Goal: Information Seeking & Learning: Learn about a topic

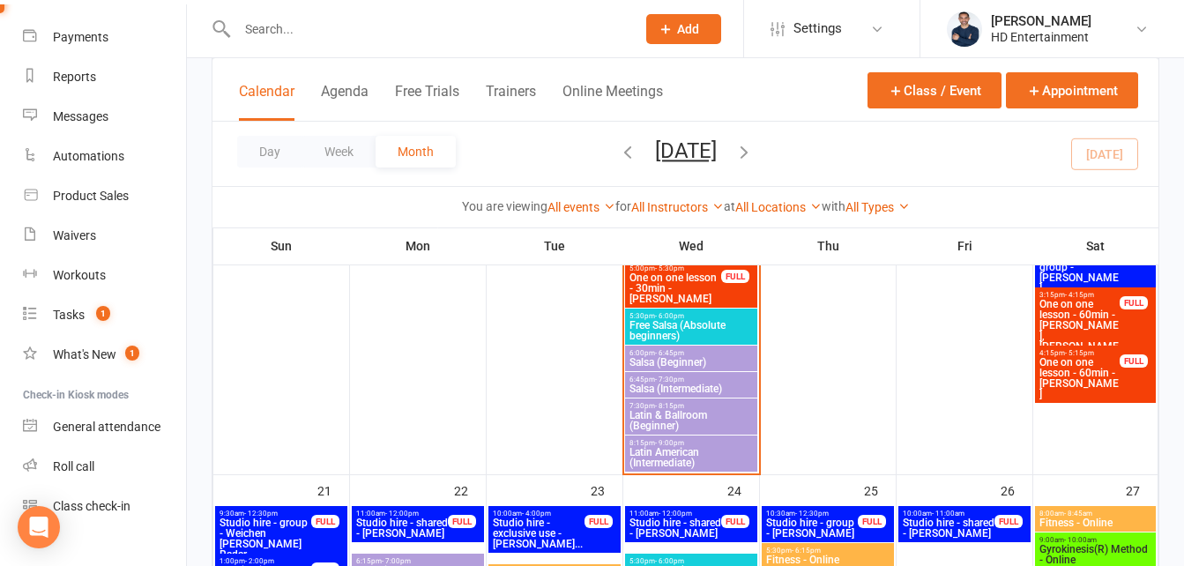
scroll to position [1840, 0]
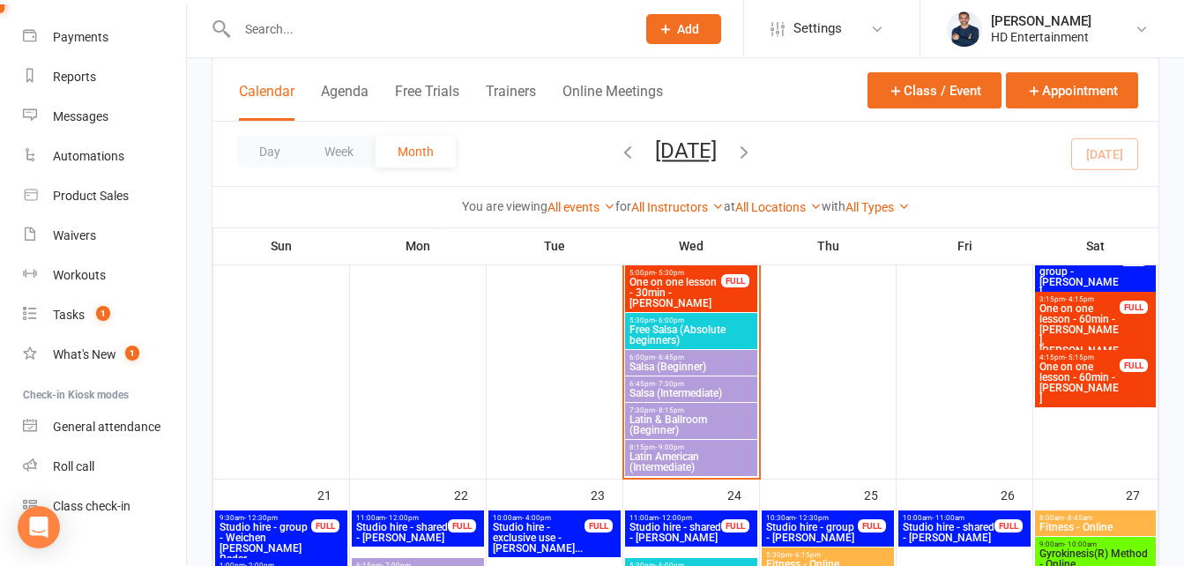
click at [711, 330] on span "Free Salsa (Absolute beginners)" at bounding box center [690, 334] width 125 height 21
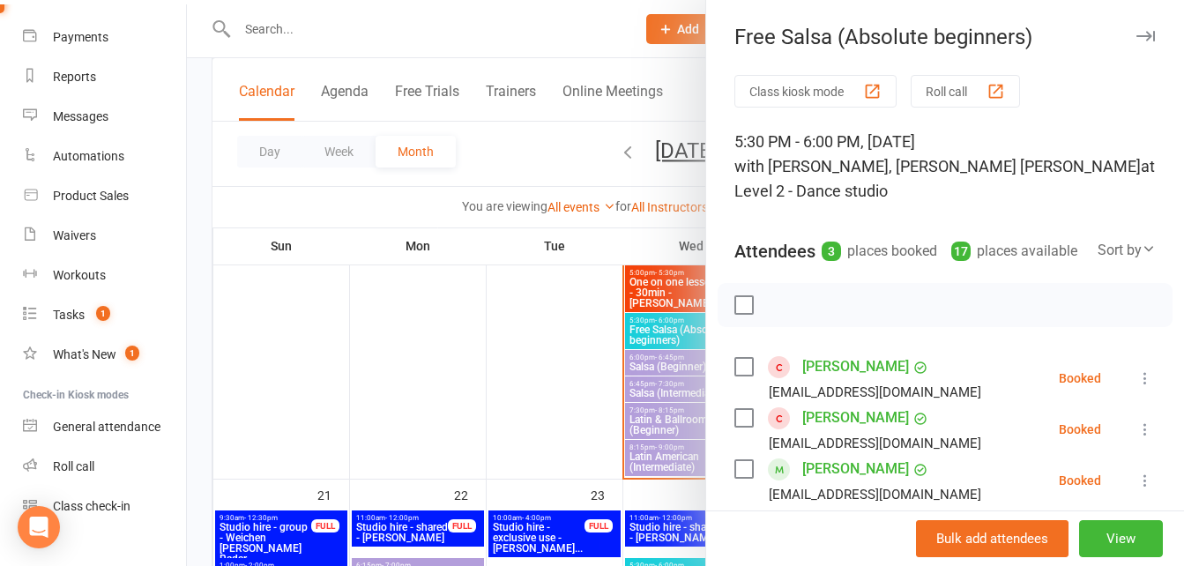
click at [564, 26] on div at bounding box center [685, 283] width 997 height 566
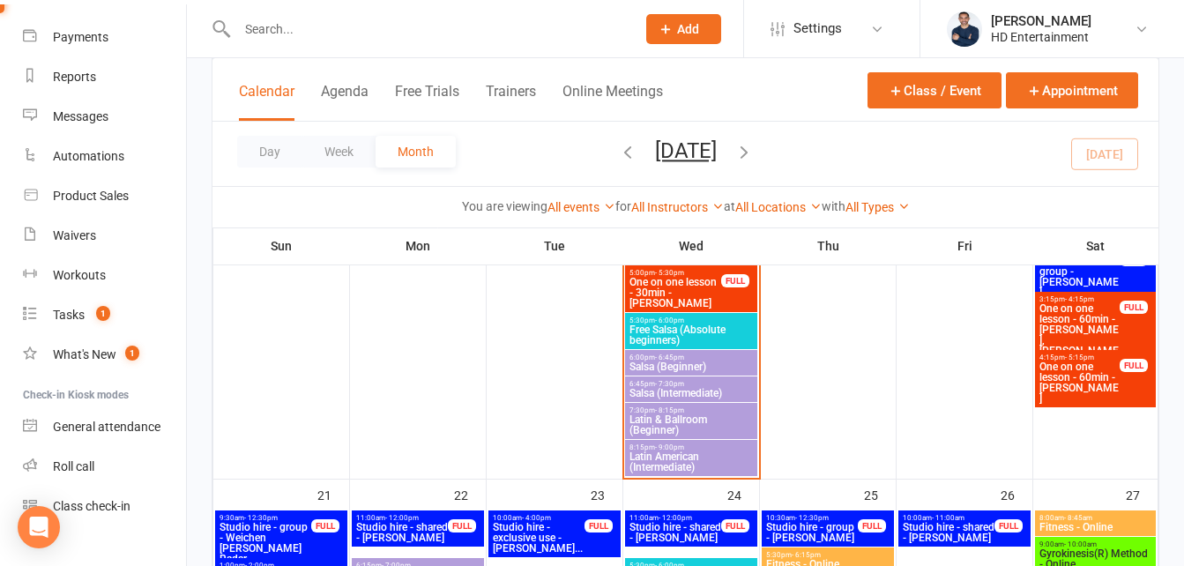
click at [679, 365] on span "Salsa (Beginner)" at bounding box center [690, 366] width 125 height 11
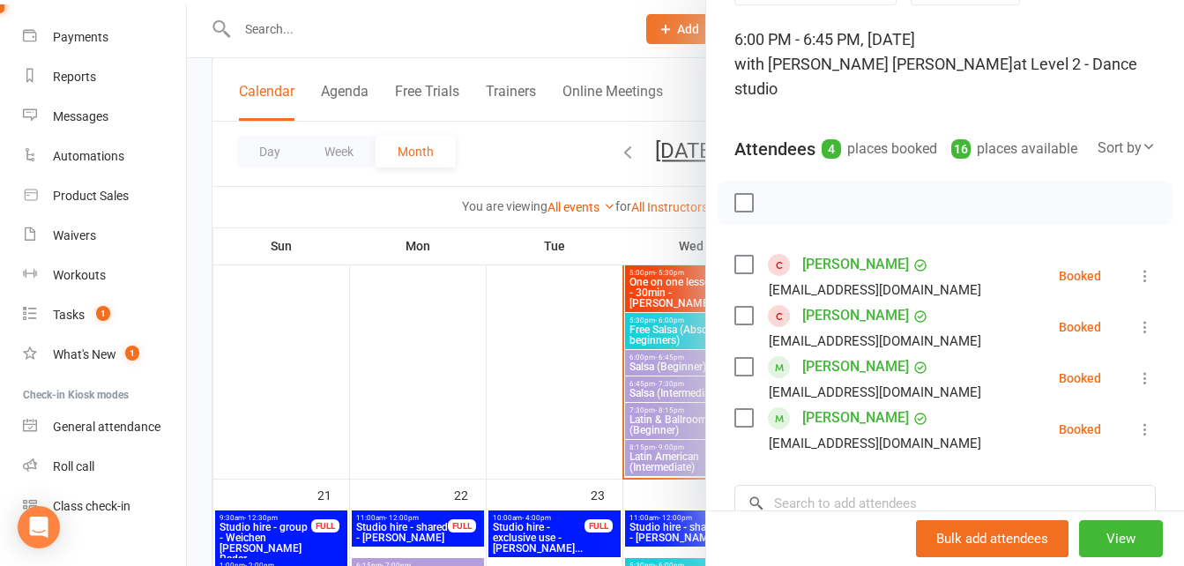
scroll to position [85, 0]
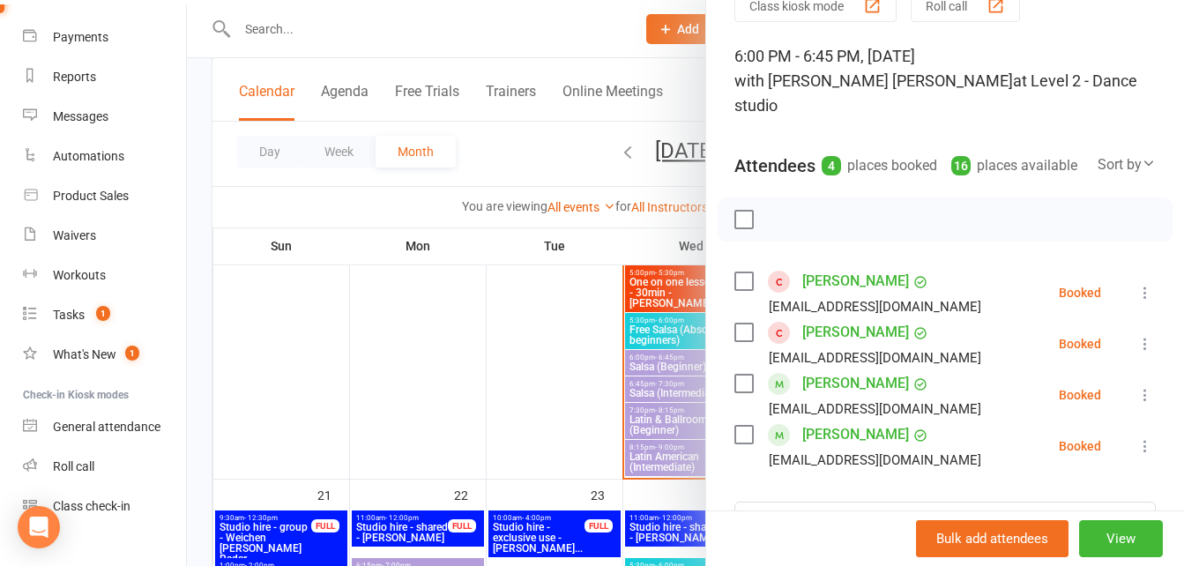
click at [662, 421] on div at bounding box center [685, 283] width 997 height 566
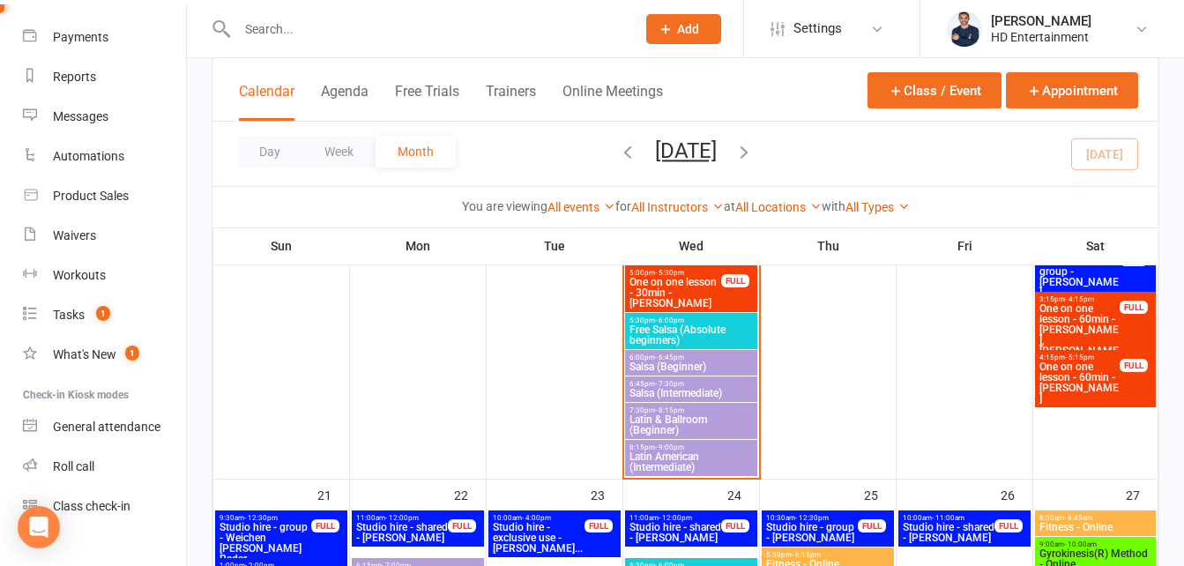
click at [662, 421] on span "Latin & Ballroom (Beginner)" at bounding box center [690, 424] width 125 height 21
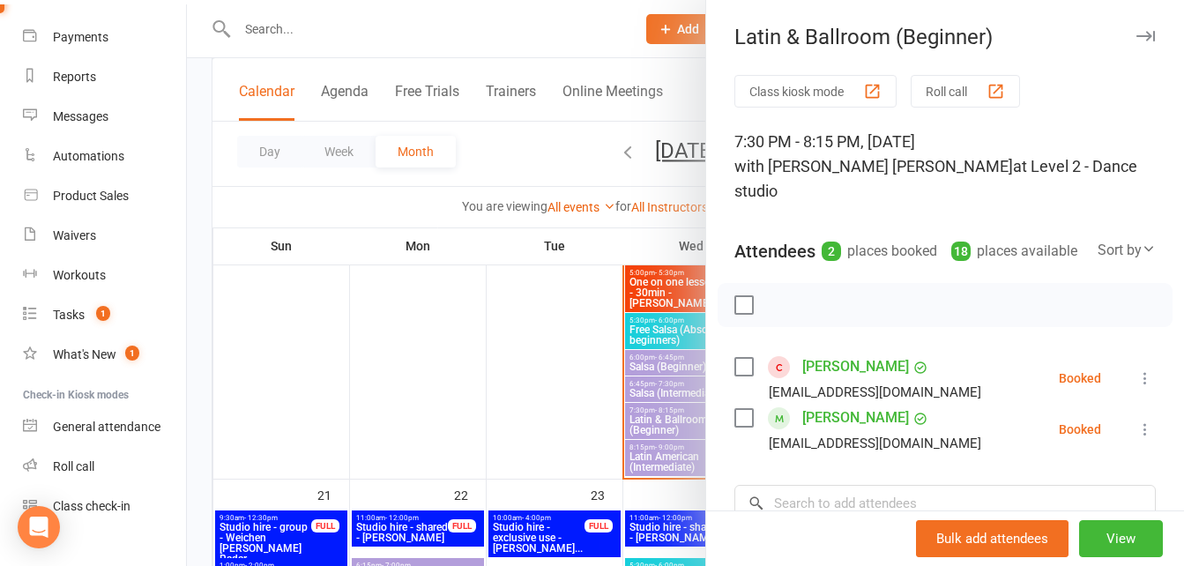
click at [606, 64] on div at bounding box center [685, 283] width 997 height 566
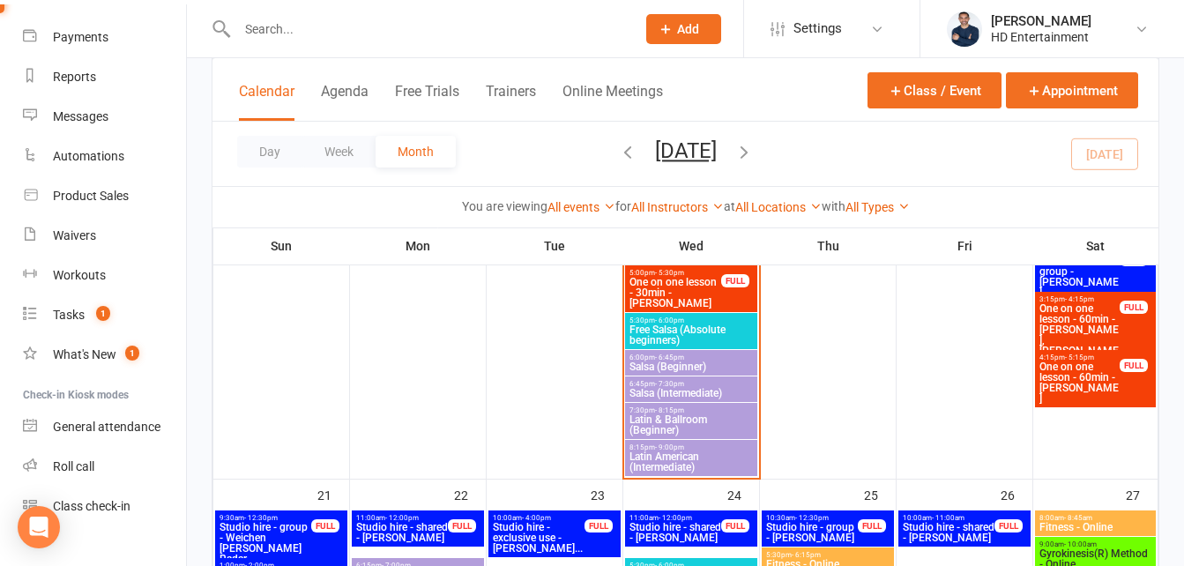
click at [658, 451] on span "Latin American (Intermediate)" at bounding box center [690, 461] width 125 height 21
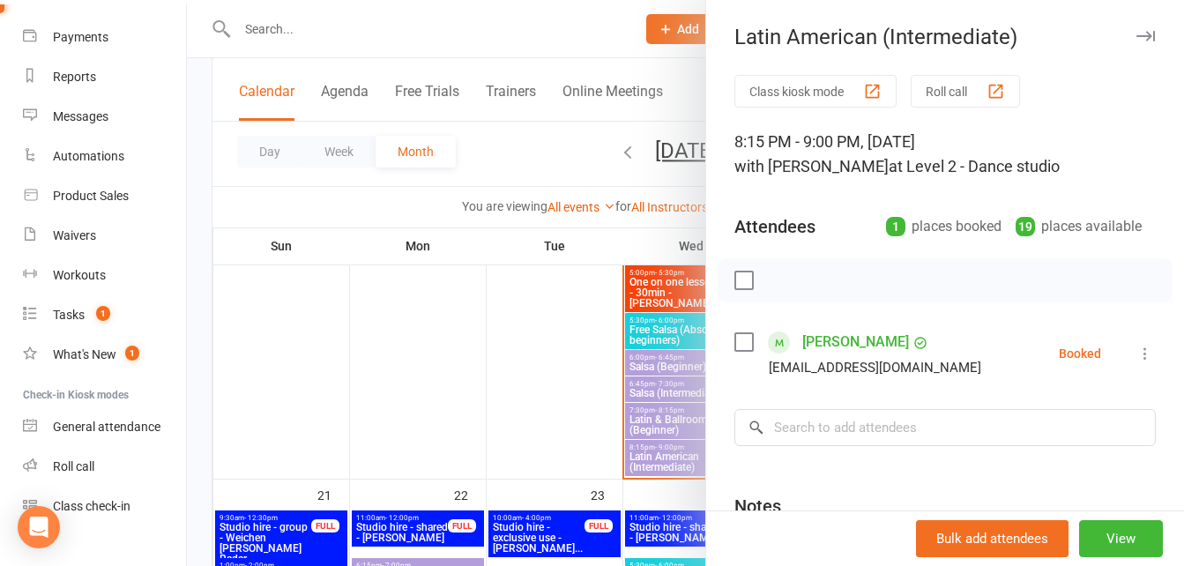
click at [638, 78] on div at bounding box center [685, 283] width 997 height 566
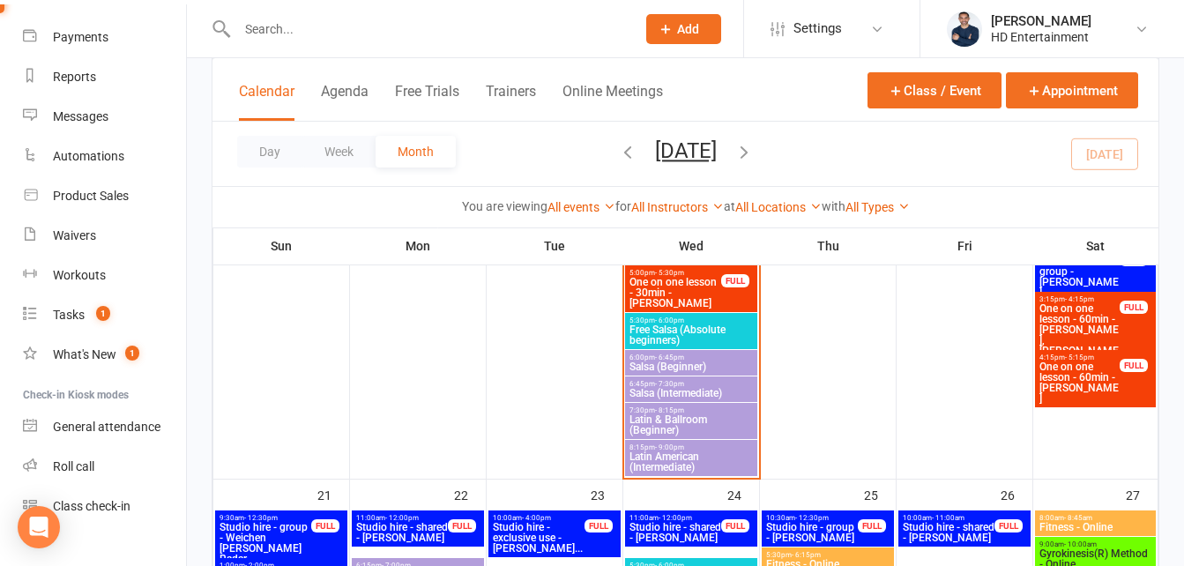
click at [699, 332] on span "Free Salsa (Absolute beginners)" at bounding box center [690, 334] width 125 height 21
